Goal: Task Accomplishment & Management: Manage account settings

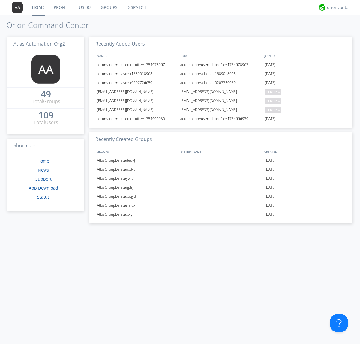
click at [85, 8] on link "Users" at bounding box center [85, 7] width 22 height 15
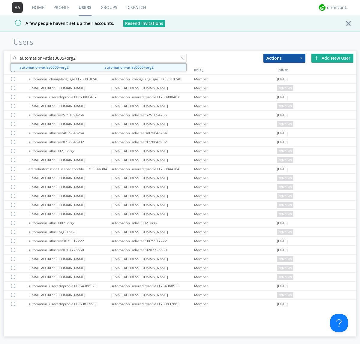
type input "automation+atlas0005+org2"
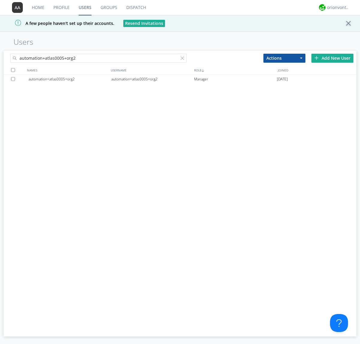
click at [152, 79] on div "automation+atlas0005+org2" at bounding box center [152, 79] width 83 height 9
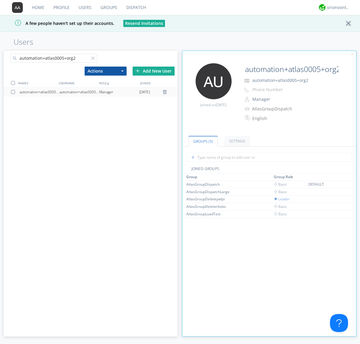
click at [237, 141] on link "Settings" at bounding box center [238, 141] width 26 height 11
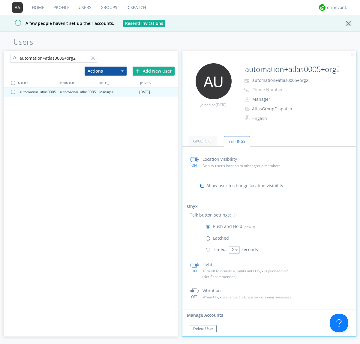
click at [209, 251] on span at bounding box center [210, 252] width 8 height 8
click at [0, 0] on input "radio" at bounding box center [0, 0] width 0 height 0
click at [234, 250] on button "2" at bounding box center [234, 250] width 11 height 8
click at [0, 0] on link "5" at bounding box center [0, 0] width 0 height 0
click at [234, 250] on button "5" at bounding box center [234, 250] width 11 height 8
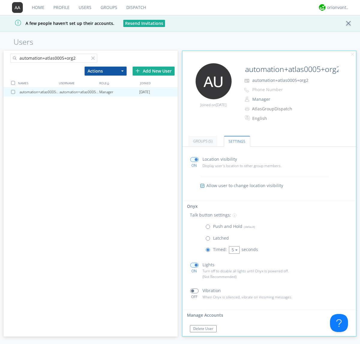
click at [0, 0] on link "3" at bounding box center [0, 0] width 0 height 0
click at [209, 228] on span at bounding box center [210, 229] width 8 height 8
click at [0, 0] on input "radio" at bounding box center [0, 0] width 0 height 0
